Goal: Task Accomplishment & Management: Use online tool/utility

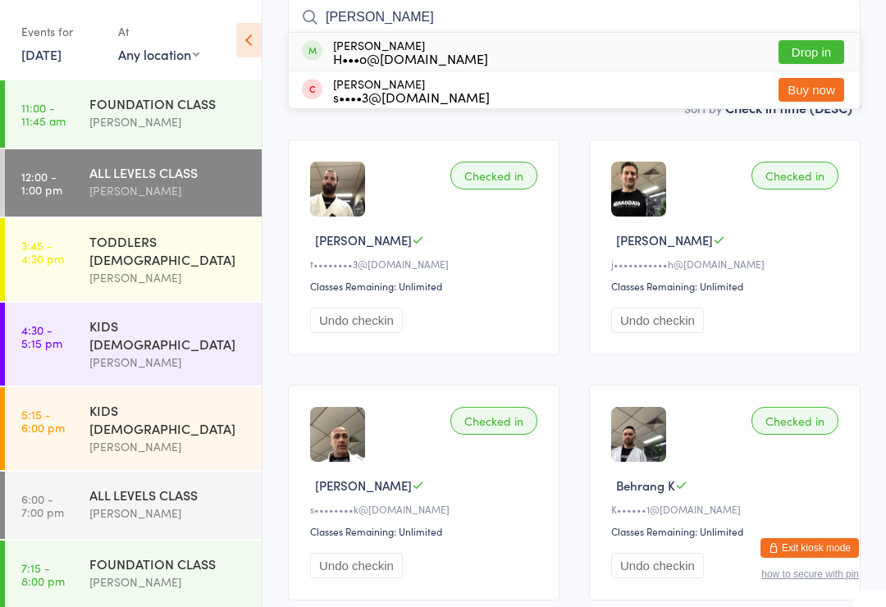
type input "[PERSON_NAME]"
click at [816, 88] on button "Buy now" at bounding box center [811, 90] width 66 height 24
click at [816, 88] on div "All Bookings Waiting Checked in 8" at bounding box center [574, 71] width 572 height 38
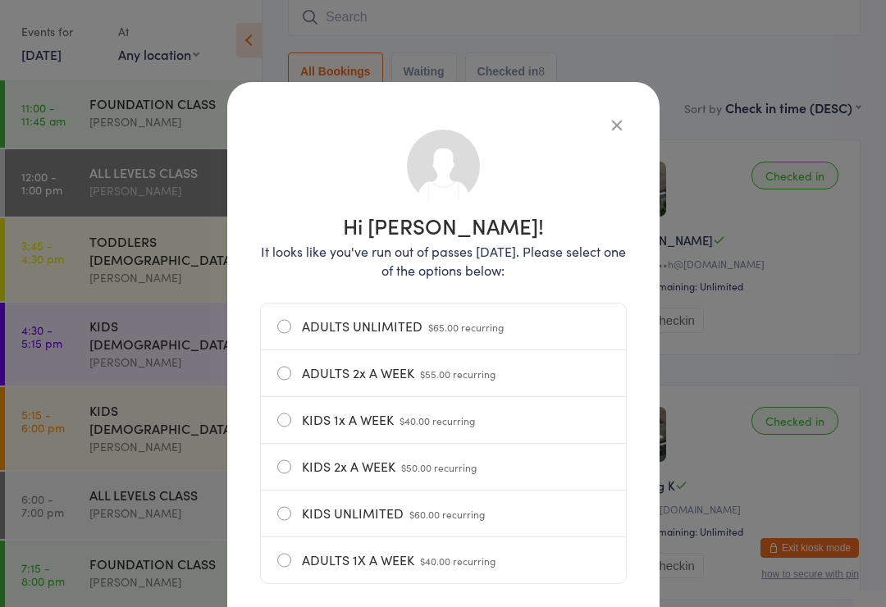
click at [609, 116] on icon "button" at bounding box center [617, 125] width 18 height 18
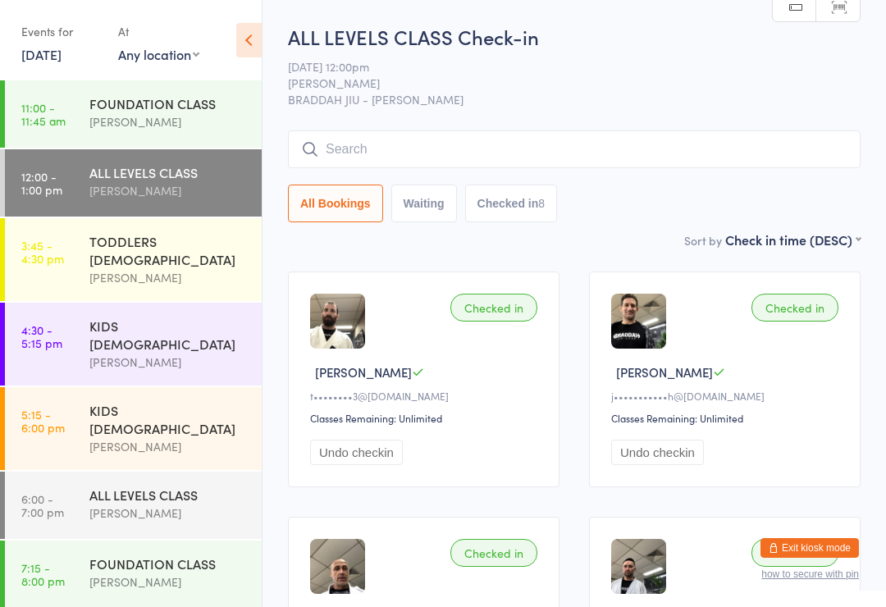
click at [571, 145] on input "search" at bounding box center [574, 149] width 572 height 38
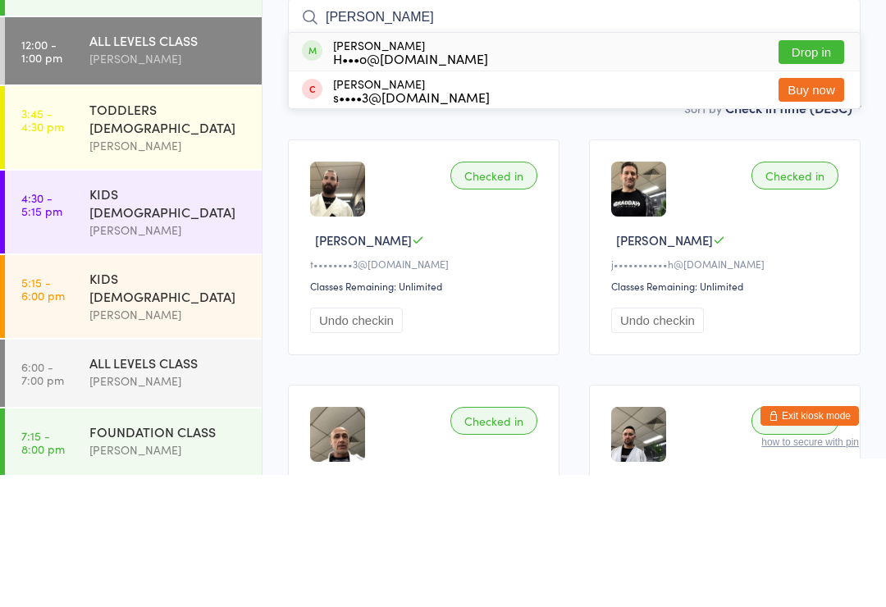
type input "[PERSON_NAME]"
click at [824, 172] on button "Drop in" at bounding box center [811, 184] width 66 height 24
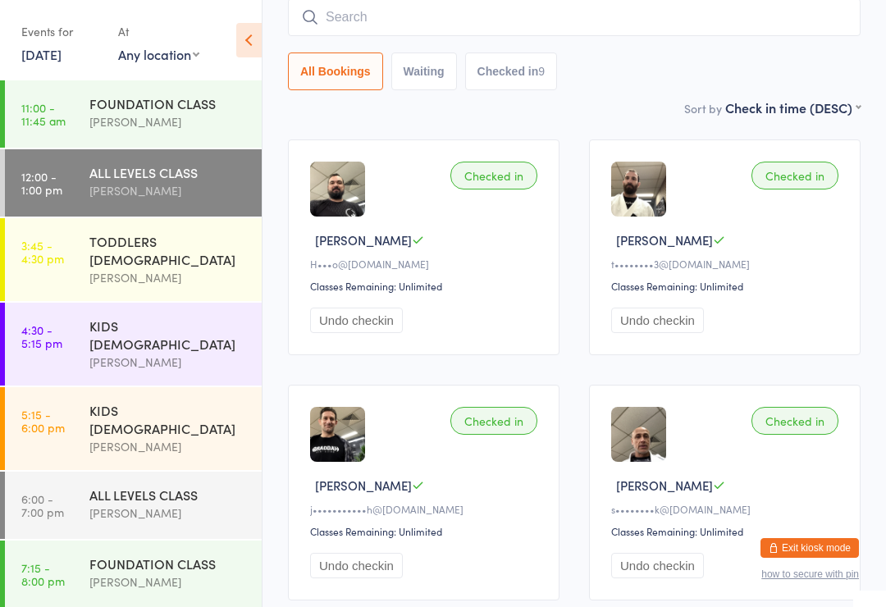
click at [197, 120] on div "[PERSON_NAME]" at bounding box center [168, 121] width 158 height 19
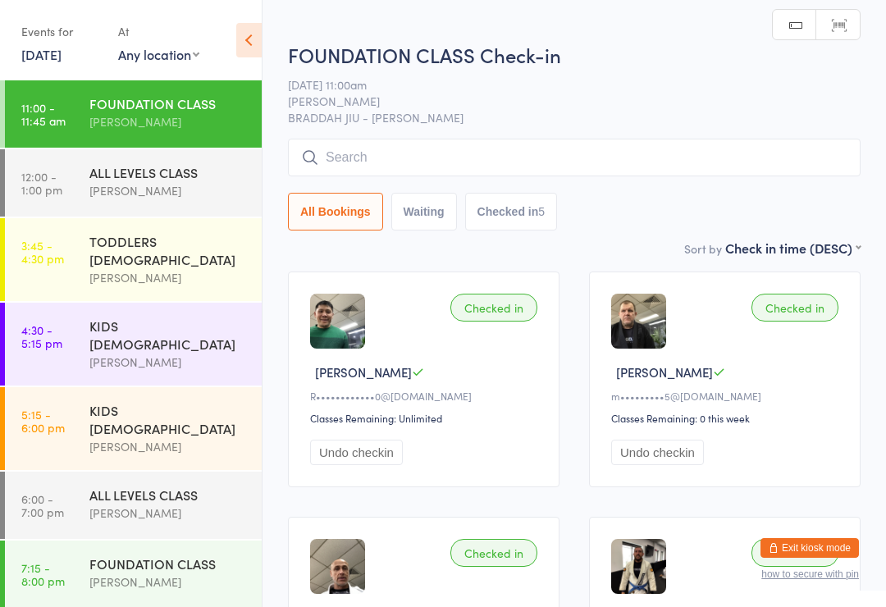
click at [520, 144] on input "search" at bounding box center [574, 158] width 572 height 38
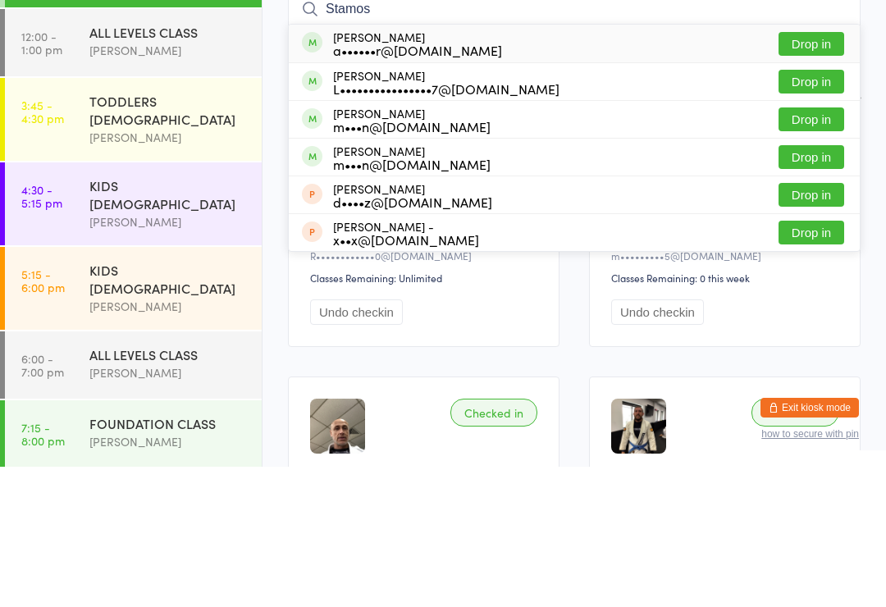
type input "Stamos"
click at [823, 172] on button "Drop in" at bounding box center [811, 184] width 66 height 24
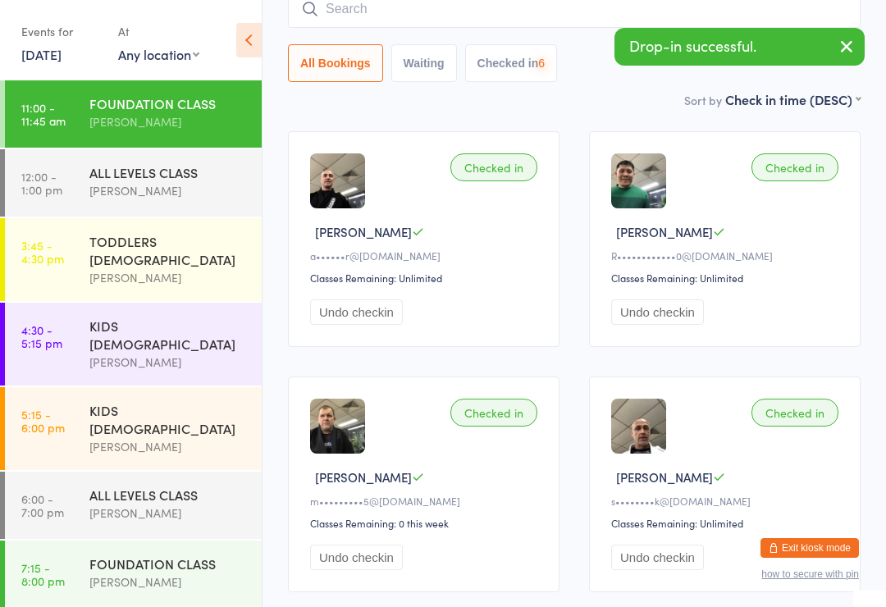
click at [192, 185] on div "[PERSON_NAME]" at bounding box center [168, 190] width 158 height 19
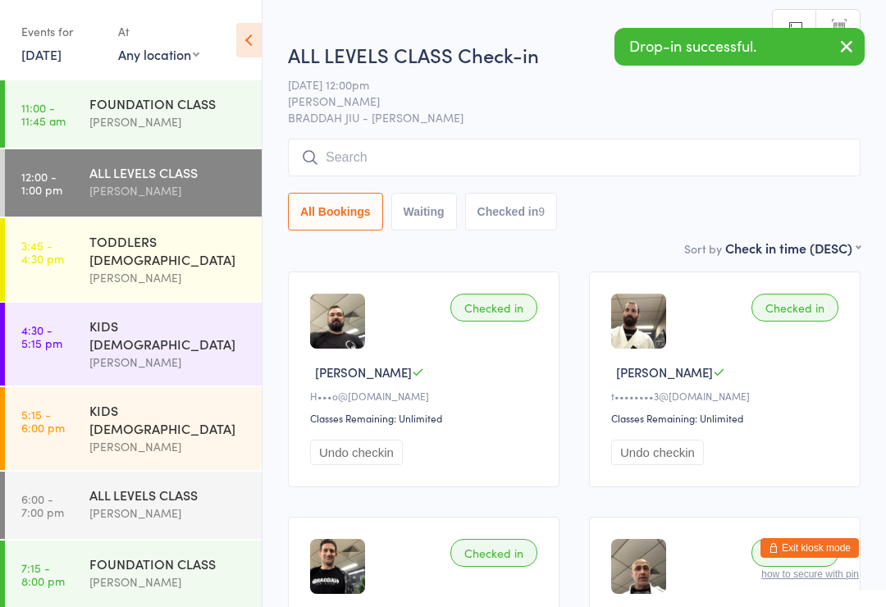
click at [544, 156] on input "search" at bounding box center [574, 158] width 572 height 38
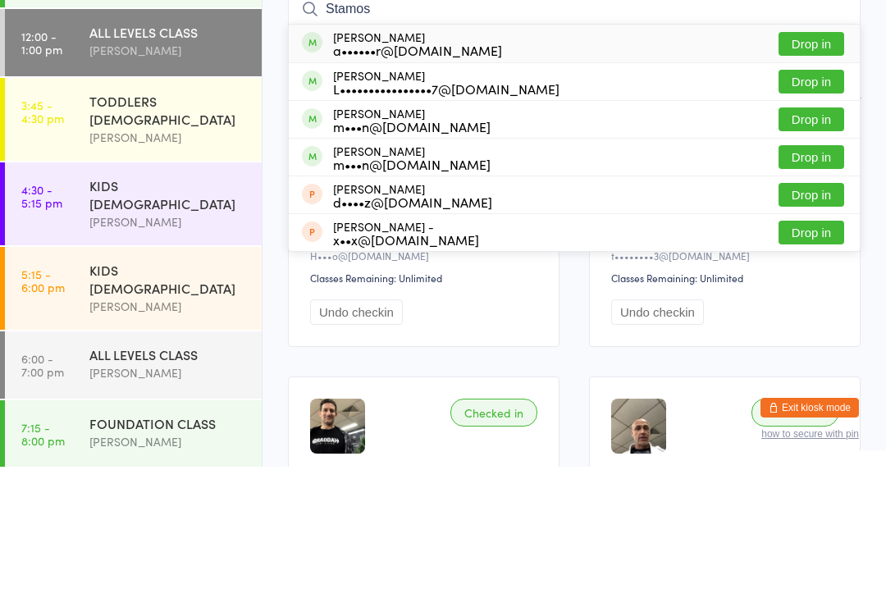
type input "Stamos"
click at [819, 172] on button "Drop in" at bounding box center [811, 184] width 66 height 24
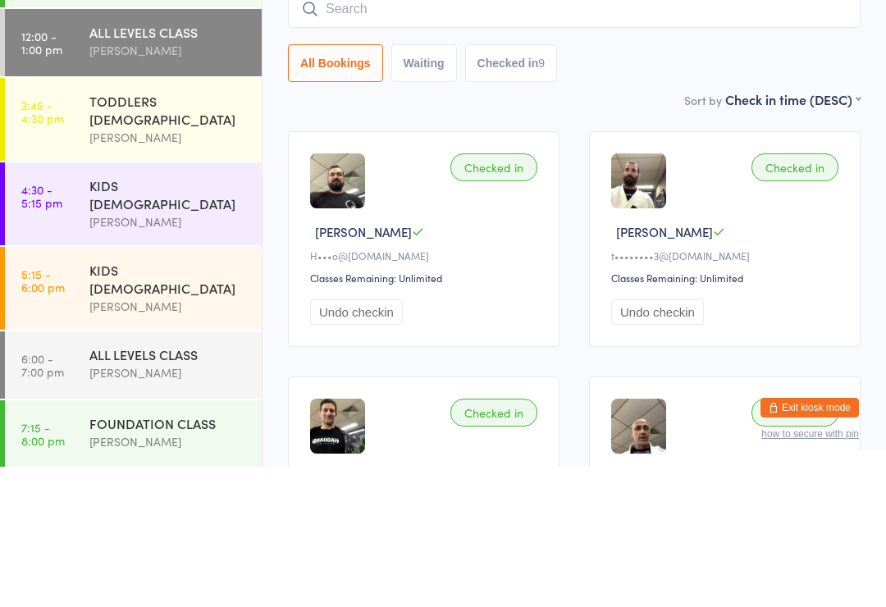
scroll to position [140, 0]
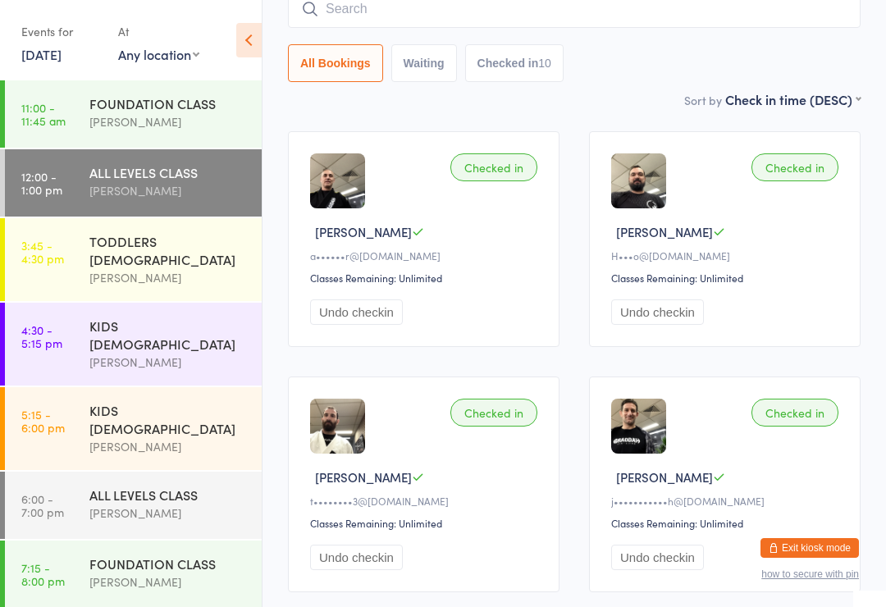
click at [100, 112] on div "FOUNDATION CLASS" at bounding box center [168, 103] width 158 height 18
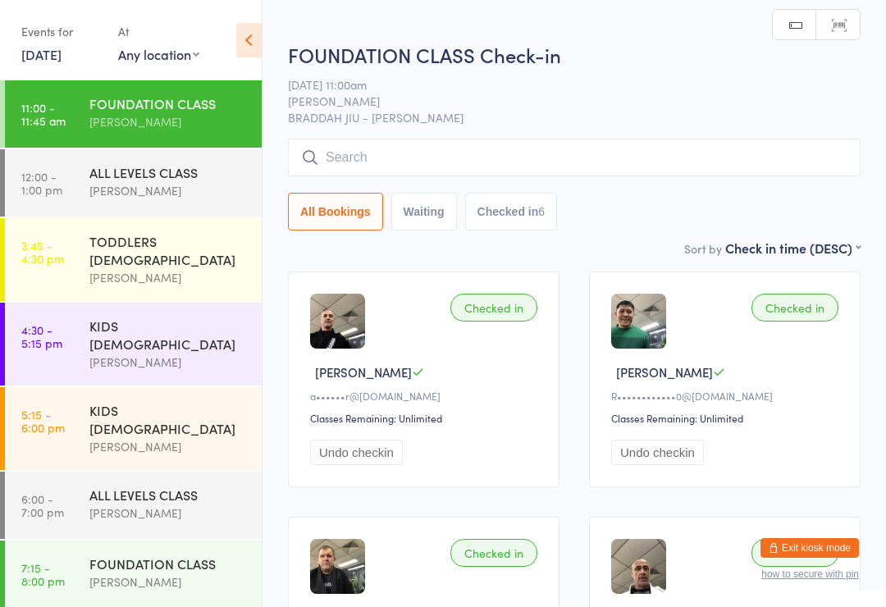
click at [376, 162] on input "search" at bounding box center [574, 158] width 572 height 38
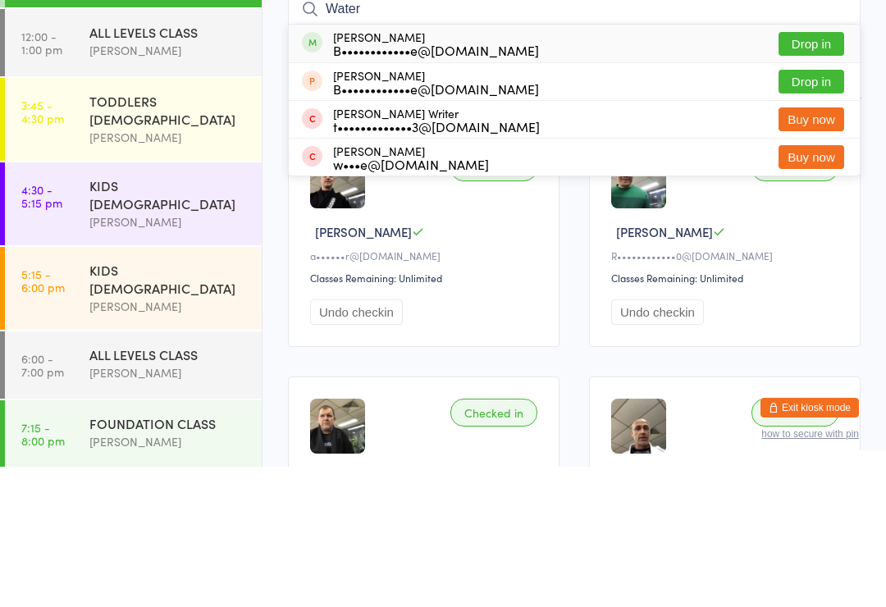
type input "Water"
click at [817, 172] on button "Drop in" at bounding box center [811, 184] width 66 height 24
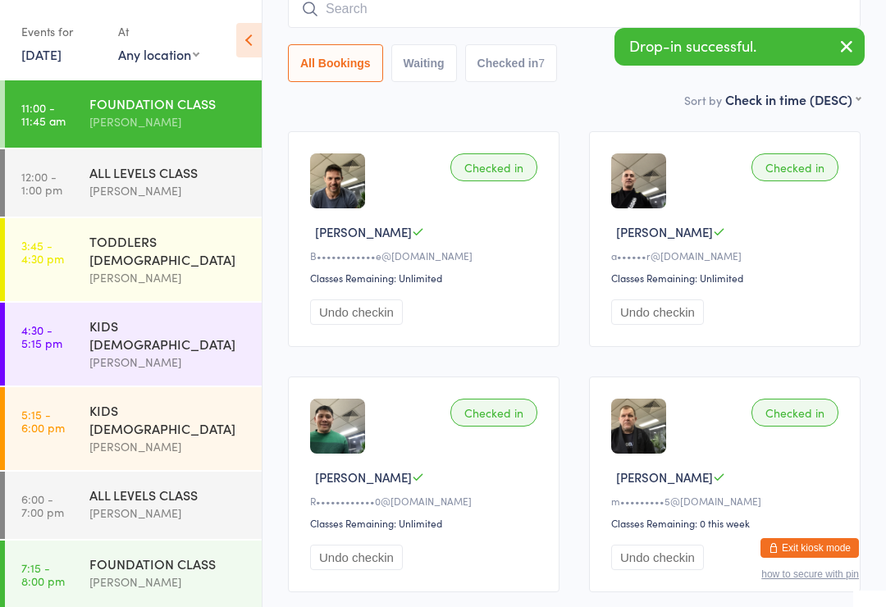
click at [137, 172] on div "ALL LEVELS CLASS" at bounding box center [168, 172] width 158 height 18
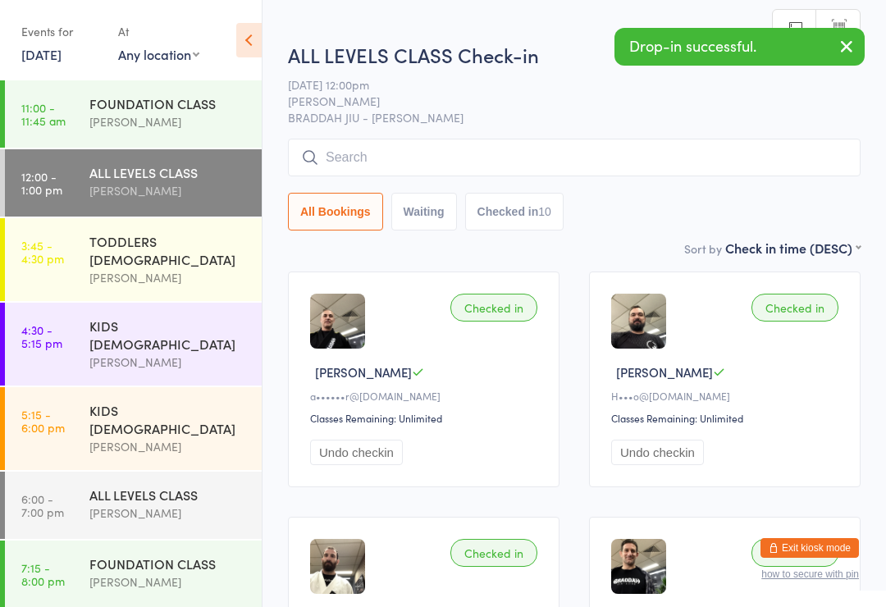
click at [358, 150] on input "search" at bounding box center [574, 158] width 572 height 38
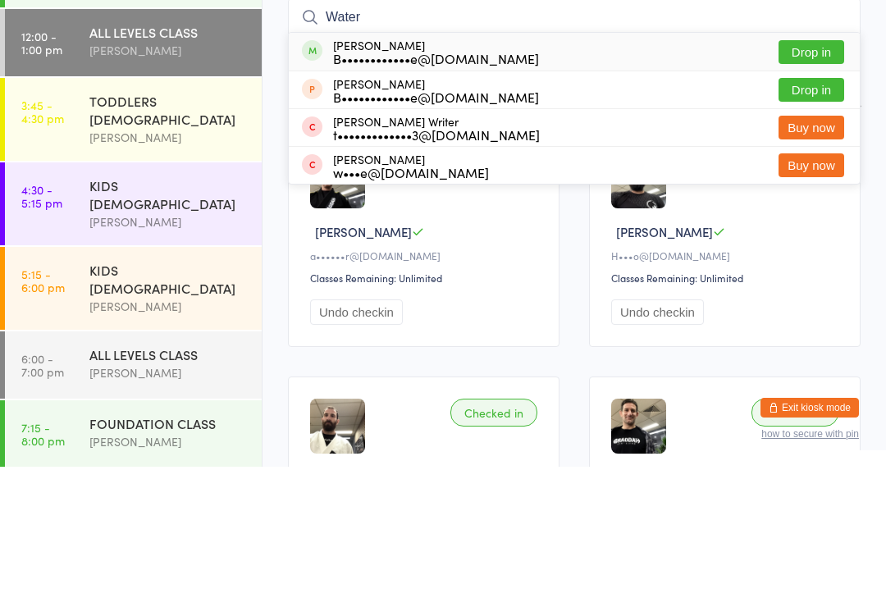
type input "Water"
click at [812, 180] on button "Drop in" at bounding box center [811, 192] width 66 height 24
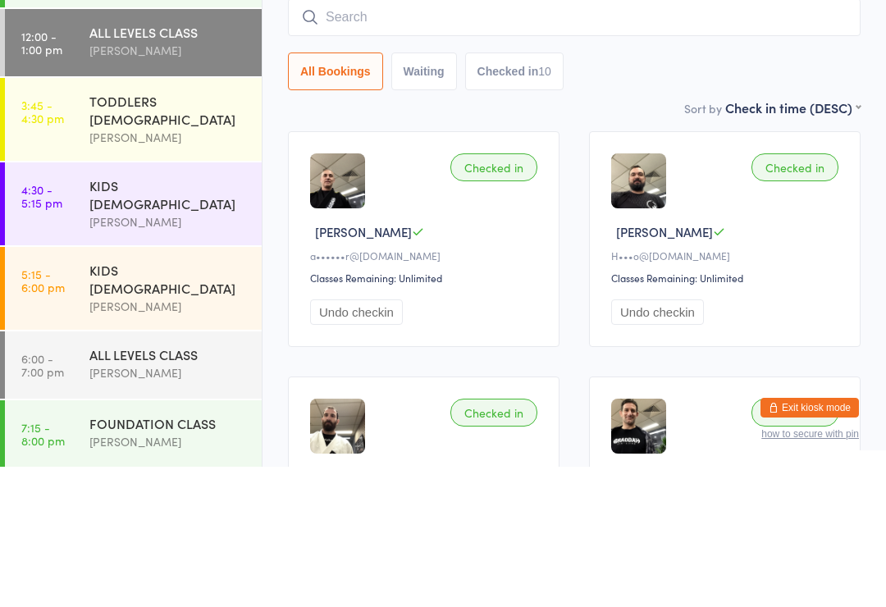
scroll to position [140, 0]
